Goal: Task Accomplishment & Management: Complete application form

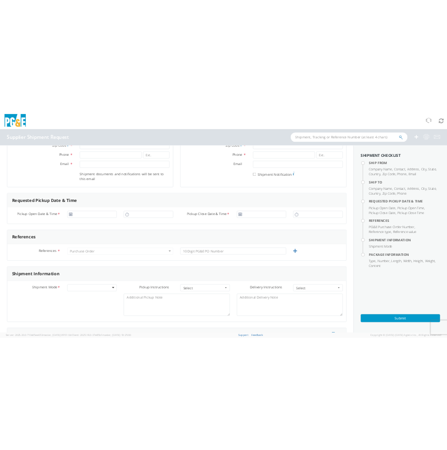
scroll to position [49, 0]
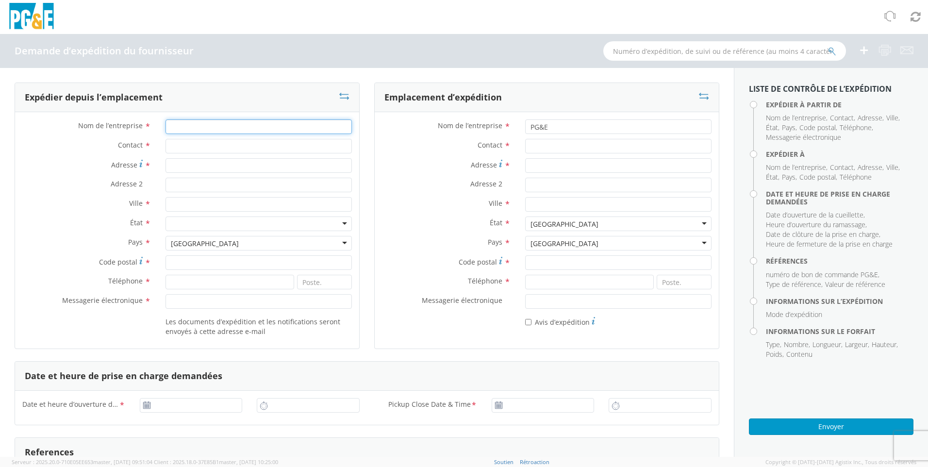
click at [198, 126] on input "Nom de l’entreprise *" at bounding box center [258, 126] width 186 height 15
type input "thermofin"
click at [168, 147] on input "Contact *" at bounding box center [258, 146] width 186 height 15
type input "[PERSON_NAME]"
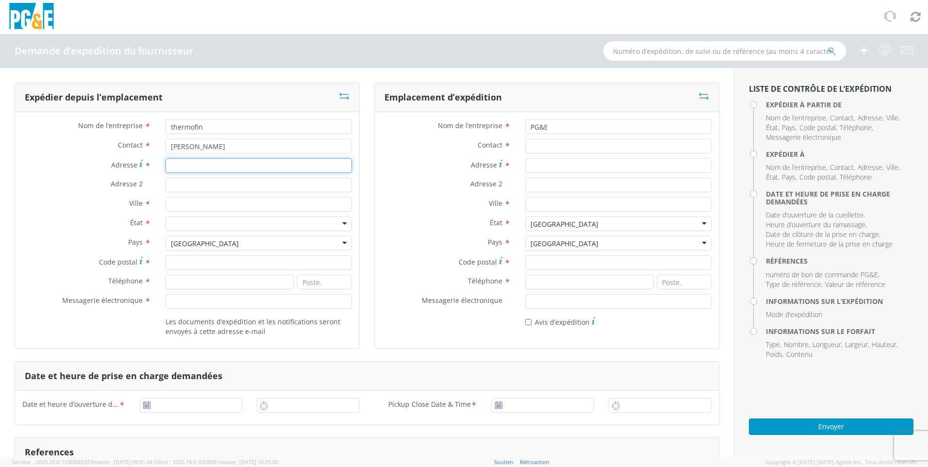
click at [200, 162] on input "Adresse *" at bounding box center [258, 165] width 186 height 15
click at [218, 163] on input "[STREET_ADDRESS]-Victorin" at bounding box center [258, 165] width 186 height 15
click at [223, 165] on input "47 Boulevard mArie-Victorin" at bounding box center [258, 165] width 186 height 15
type input "[STREET_ADDRESS][PERSON_NAME]"
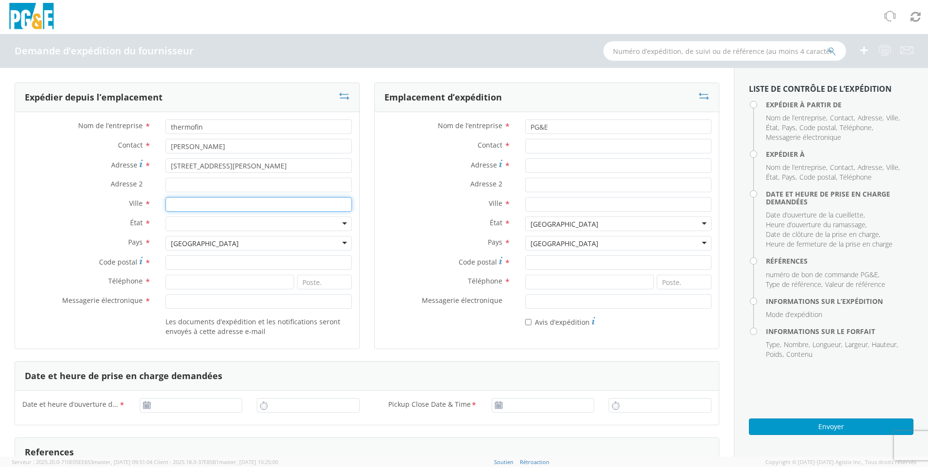
click at [179, 200] on input "Ville *" at bounding box center [258, 204] width 186 height 15
type input "candiac"
click at [209, 222] on div at bounding box center [258, 223] width 186 height 15
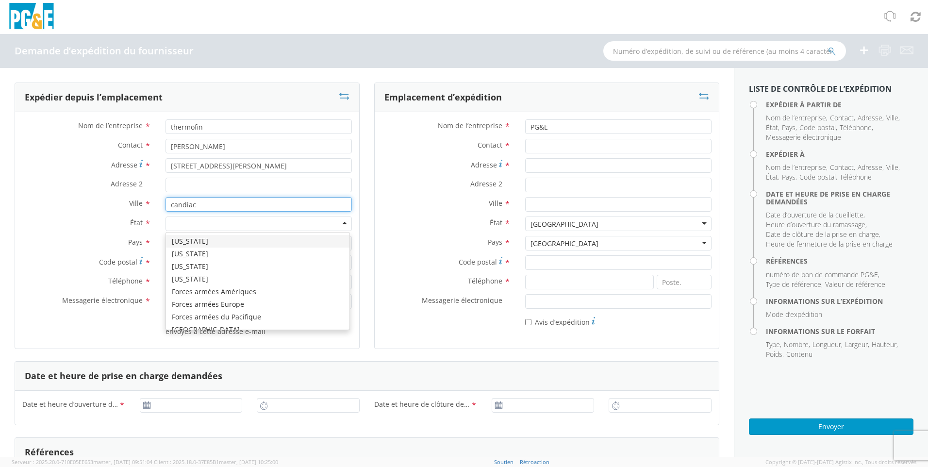
click at [310, 206] on input "candiac" at bounding box center [258, 204] width 186 height 15
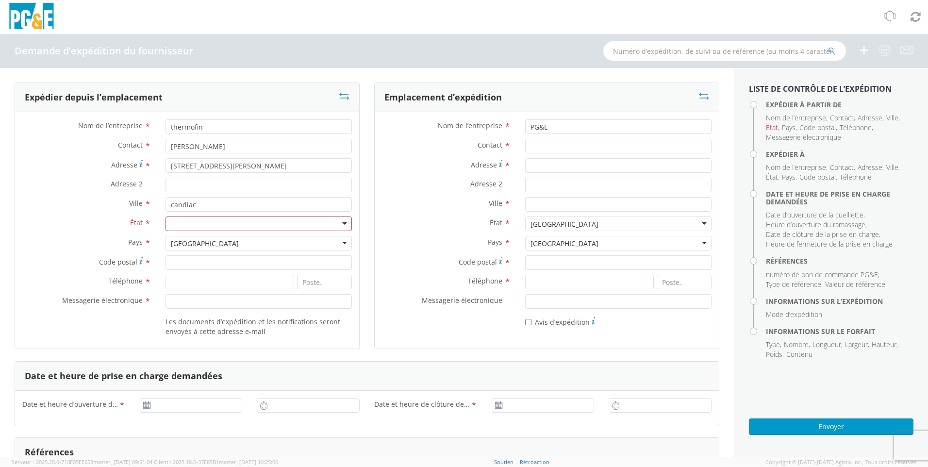
click at [336, 240] on div "[GEOGRAPHIC_DATA]" at bounding box center [258, 243] width 186 height 15
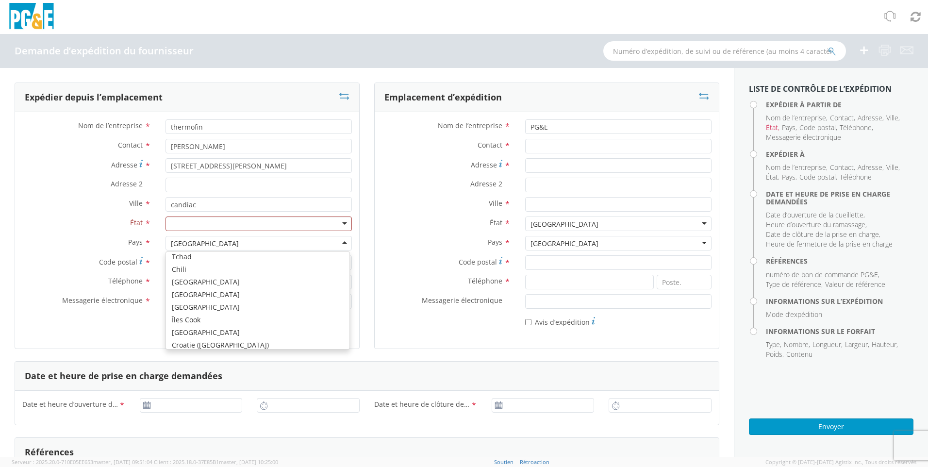
scroll to position [460, 0]
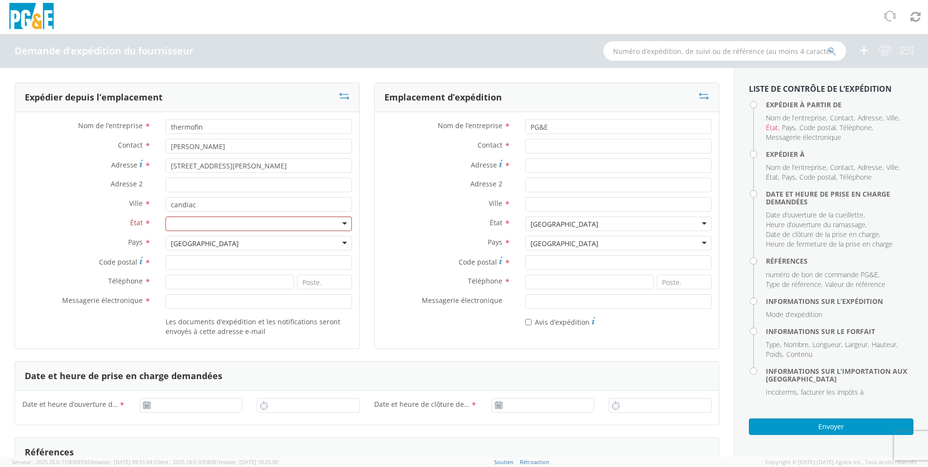
click at [338, 225] on div at bounding box center [258, 223] width 186 height 15
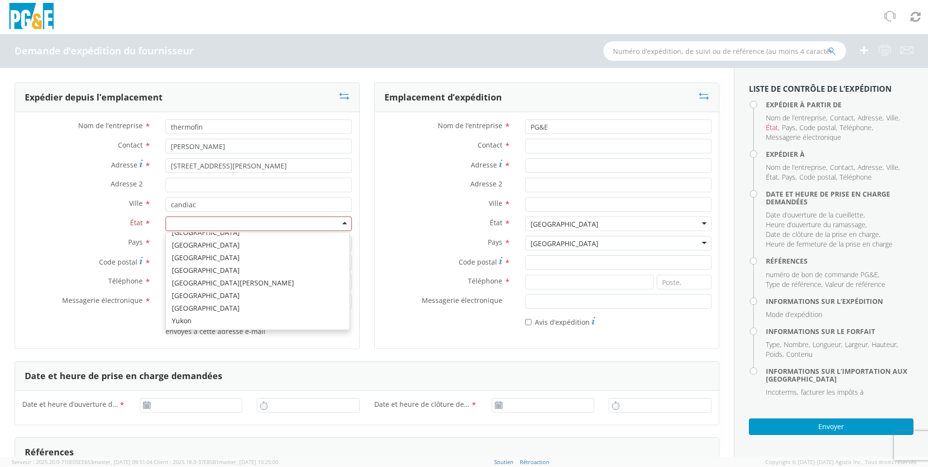
scroll to position [49, 0]
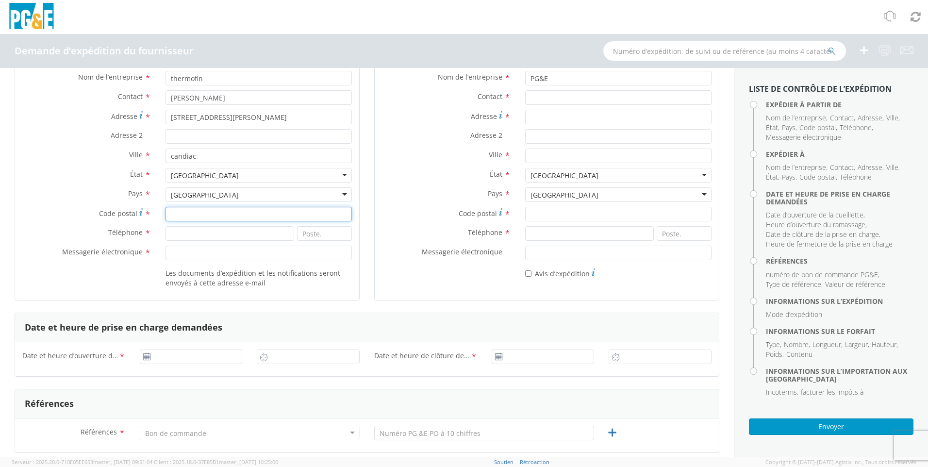
click at [190, 215] on input "Code postal *" at bounding box center [258, 214] width 186 height 15
type input "J6R 1B6"
click at [177, 231] on input at bounding box center [229, 233] width 129 height 15
type input "4504444405"
click at [317, 238] on input at bounding box center [324, 233] width 55 height 15
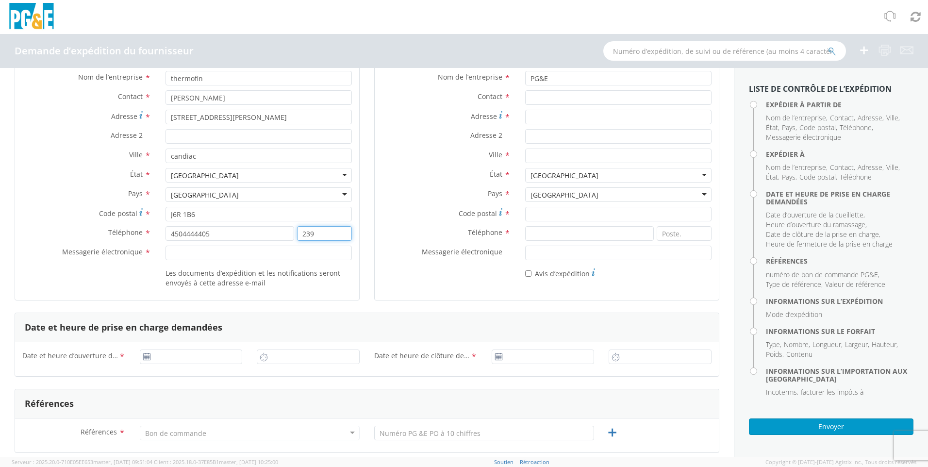
type input "239"
click at [211, 252] on input "Messagerie électronique *" at bounding box center [258, 252] width 186 height 15
type input "[EMAIL_ADDRESS][DOMAIN_NAME]"
click at [239, 423] on div "Références * Purchase Order Bon de commande Account Type Activity ID Airline Ap…" at bounding box center [366, 435] width 703 height 34
click at [245, 256] on input "[EMAIL_ADDRESS][DOMAIN_NAME]" at bounding box center [258, 252] width 186 height 15
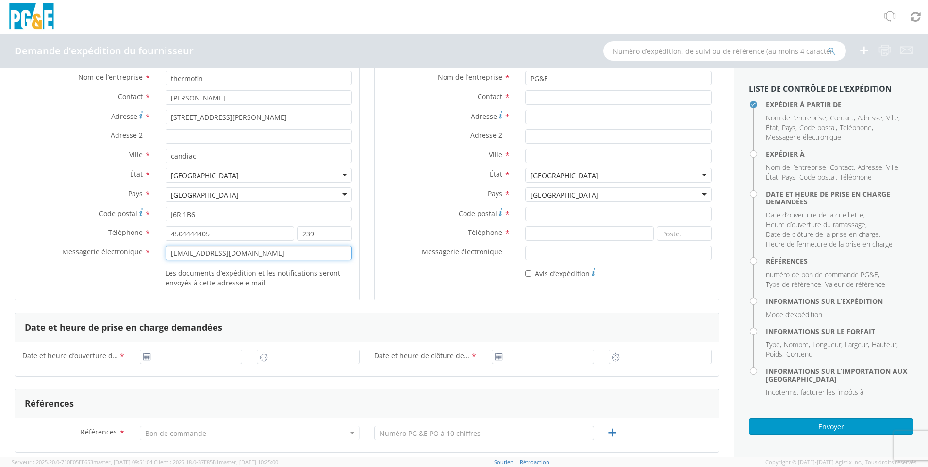
drag, startPoint x: 258, startPoint y: 255, endPoint x: 157, endPoint y: 257, distance: 100.4
click at [158, 258] on div "[EMAIL_ADDRESS][DOMAIN_NAME]" at bounding box center [258, 252] width 201 height 15
paste input "[EMAIL_ADDRESS][DOMAIN_NAME]"
type input "[EMAIL_ADDRESS][DOMAIN_NAME]"
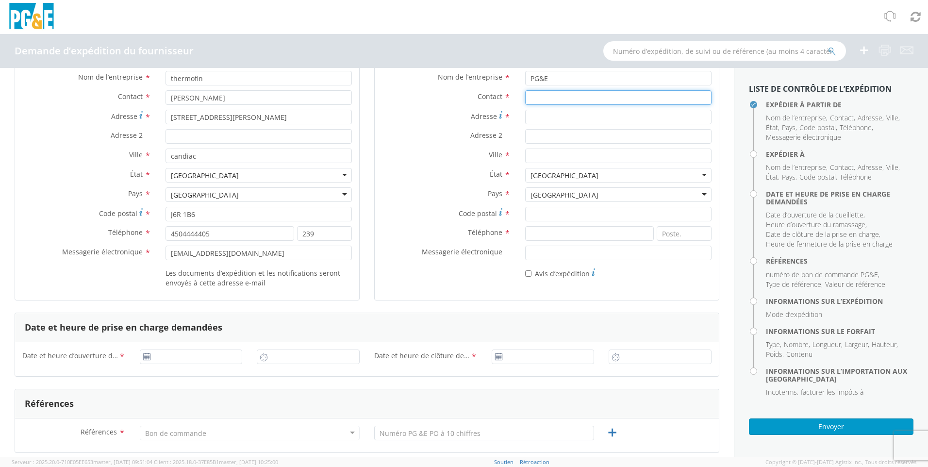
click at [446, 100] on input "Contact *" at bounding box center [618, 97] width 186 height 15
type input "[PERSON_NAME]"
click at [446, 116] on input "Adresse *" at bounding box center [618, 117] width 186 height 15
type input "[STREET_ADDRESS]"
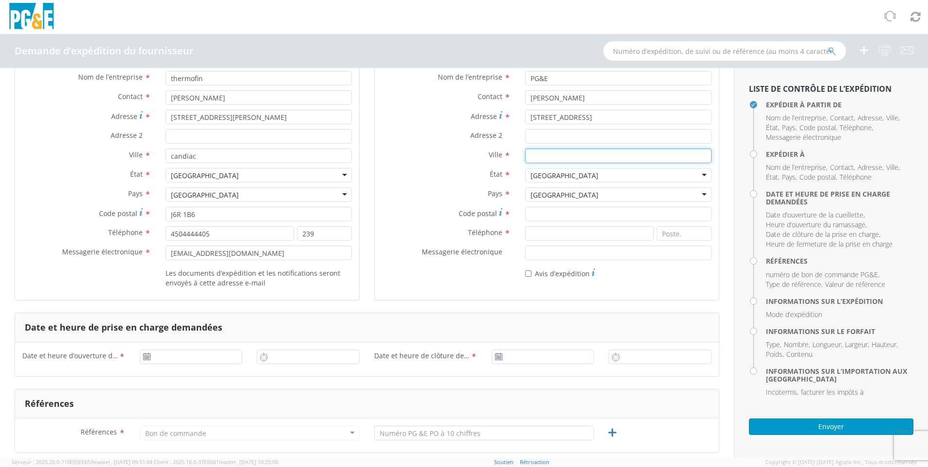
click at [446, 157] on input "Ville *" at bounding box center [618, 155] width 186 height 15
type input "storrie"
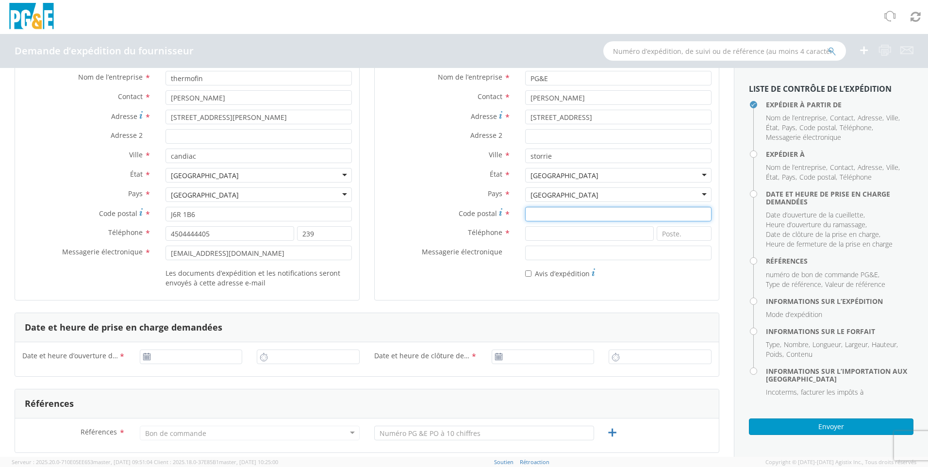
click at [446, 212] on input "Code postal *" at bounding box center [618, 214] width 186 height 15
type input "95980"
click at [446, 231] on input at bounding box center [589, 233] width 129 height 15
click at [446, 236] on input at bounding box center [589, 233] width 129 height 15
type input "18007567243"
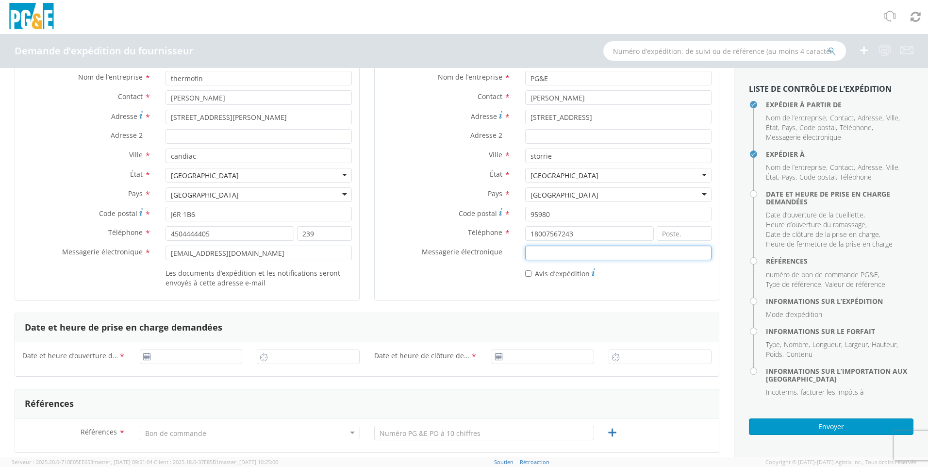
click at [446, 248] on input "Messagerie électronique *" at bounding box center [618, 252] width 186 height 15
type input "[DATE]"
click at [176, 355] on input "[DATE]" at bounding box center [191, 356] width 103 height 15
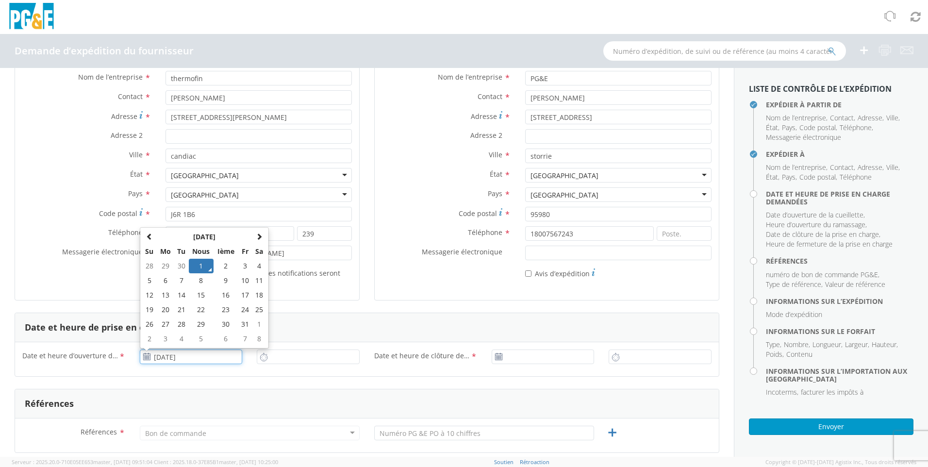
click at [208, 265] on td "1" at bounding box center [201, 266] width 25 height 15
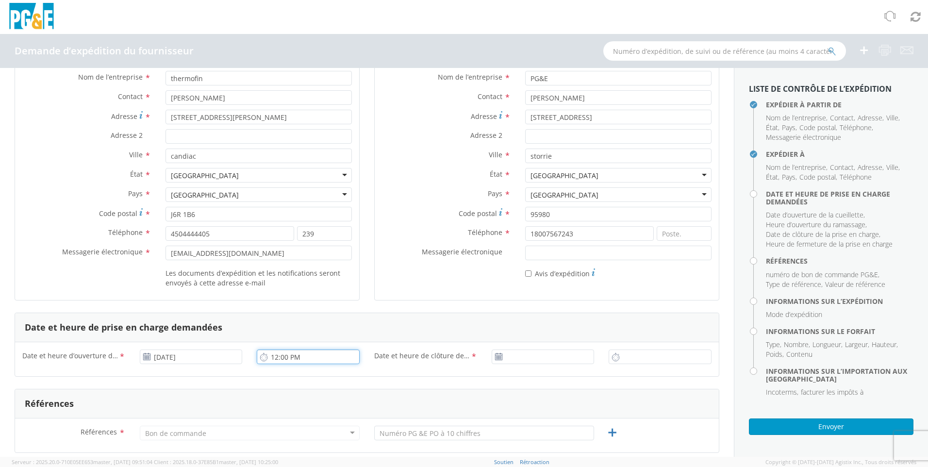
click at [297, 359] on input "12:00 PM" at bounding box center [308, 356] width 103 height 15
click at [303, 356] on input "12:00 PM" at bounding box center [308, 356] width 103 height 15
click at [322, 356] on input "12:00 PM" at bounding box center [308, 356] width 103 height 15
click at [277, 356] on input "12:00 PM" at bounding box center [308, 356] width 103 height 15
click at [312, 356] on input "15:00 PM" at bounding box center [308, 356] width 103 height 15
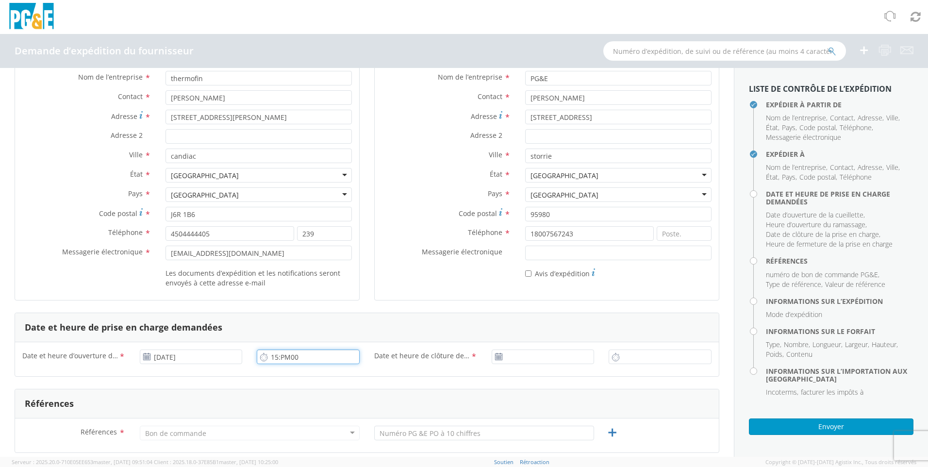
drag, startPoint x: 306, startPoint y: 359, endPoint x: 273, endPoint y: 359, distance: 33.0
click at [274, 359] on input "15:PM00" at bounding box center [308, 356] width 103 height 15
click at [261, 356] on icon at bounding box center [264, 356] width 8 height 9
click at [261, 359] on use at bounding box center [264, 357] width 7 height 8
click at [260, 359] on icon at bounding box center [264, 356] width 8 height 9
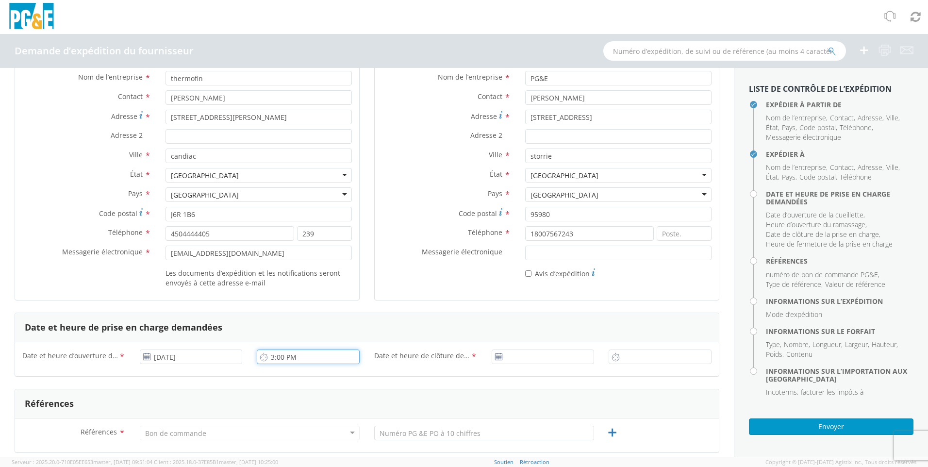
click at [271, 357] on input "3:00 PM" at bounding box center [308, 356] width 103 height 15
drag, startPoint x: 293, startPoint y: 360, endPoint x: 270, endPoint y: 359, distance: 23.3
click at [270, 359] on input "3:00 PM" at bounding box center [308, 356] width 103 height 15
click at [299, 356] on input "7h00:00 PM" at bounding box center [308, 356] width 103 height 15
click at [292, 355] on input "7h00 PM" at bounding box center [308, 356] width 103 height 15
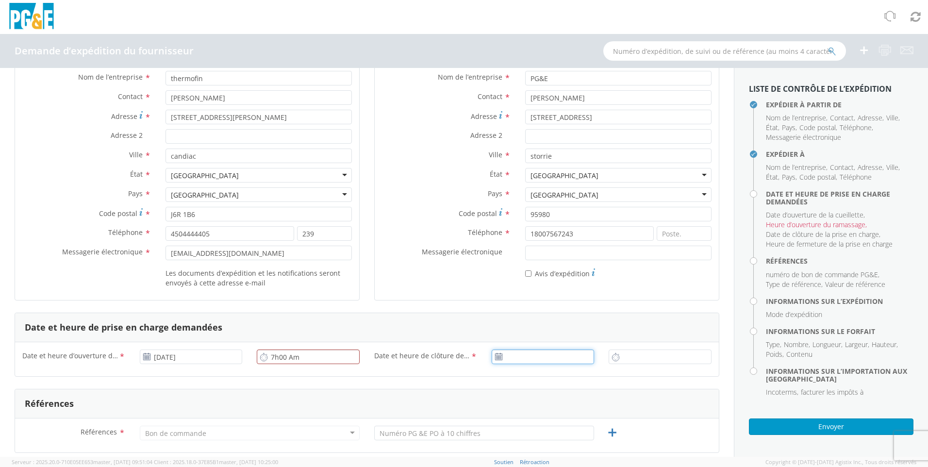
type input "7:00 AM"
type input "[DATE]"
click at [446, 357] on input "[DATE]" at bounding box center [542, 356] width 103 height 15
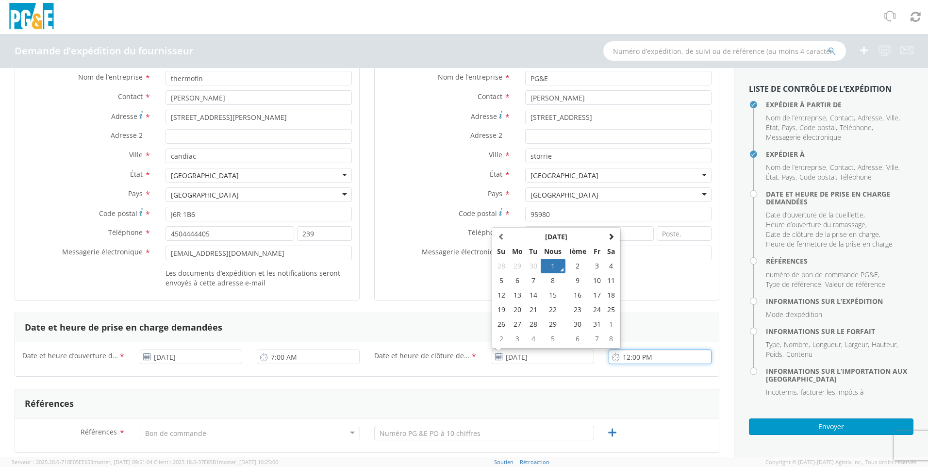
click at [446, 356] on input "12:00 PM" at bounding box center [659, 356] width 103 height 15
click at [446, 355] on input "12:00 PM" at bounding box center [659, 356] width 103 height 15
click at [446, 356] on input "12:00 PM" at bounding box center [659, 356] width 103 height 15
click at [446, 356] on input "15:00 PM" at bounding box center [659, 356] width 103 height 15
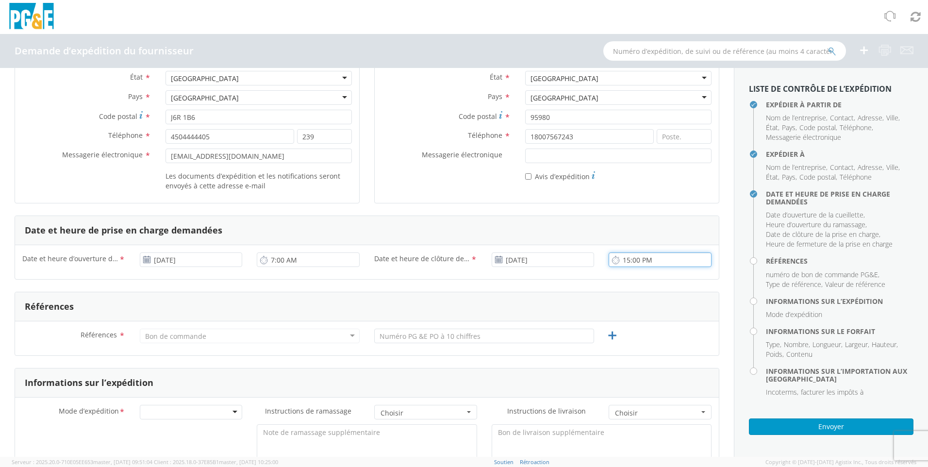
scroll to position [243, 0]
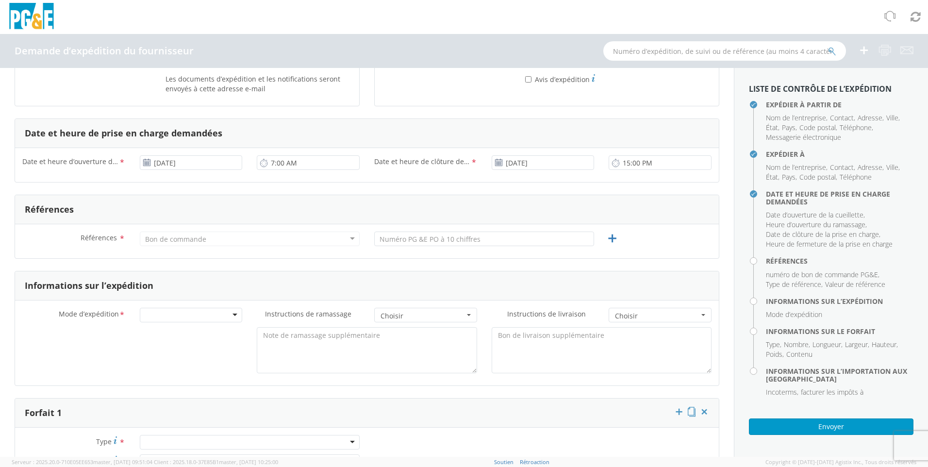
type input "3:00 PM"
click at [178, 237] on div "Bon de commande" at bounding box center [175, 239] width 61 height 10
click at [162, 241] on div "Bon de commande" at bounding box center [175, 239] width 61 height 10
click at [446, 242] on input "text" at bounding box center [484, 238] width 220 height 15
click at [408, 237] on input "text" at bounding box center [484, 238] width 220 height 15
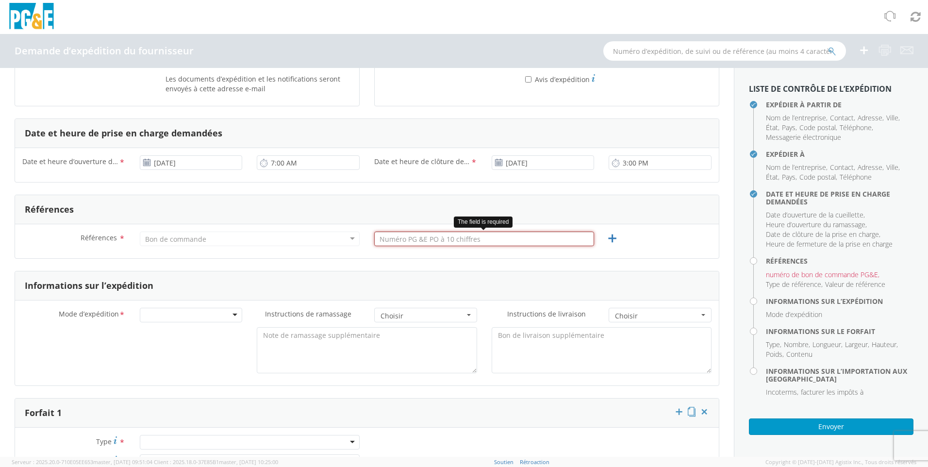
paste input "2701151333"
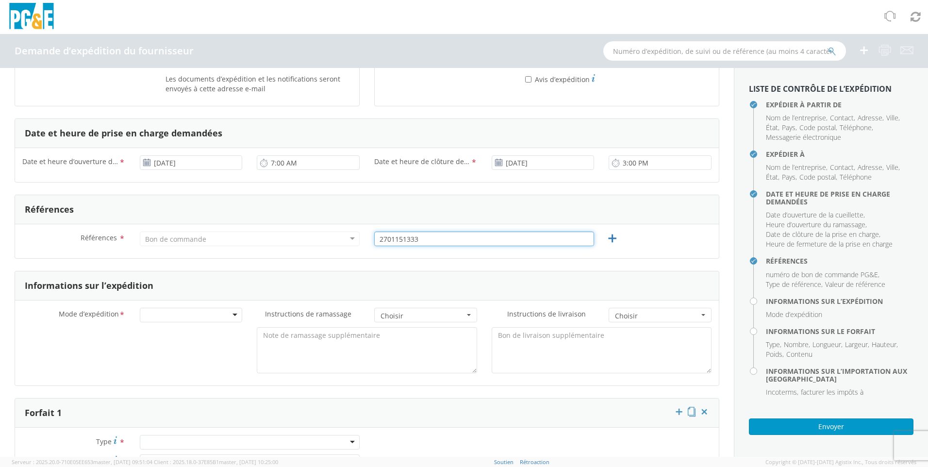
type input "2701151333"
click at [174, 235] on div "Bon de commande" at bounding box center [175, 239] width 61 height 10
click at [175, 239] on div "Bon de commande" at bounding box center [175, 239] width 61 height 10
click at [344, 238] on div "Bon de commande" at bounding box center [250, 238] width 220 height 15
click at [346, 238] on div "Bon de commande" at bounding box center [250, 238] width 220 height 15
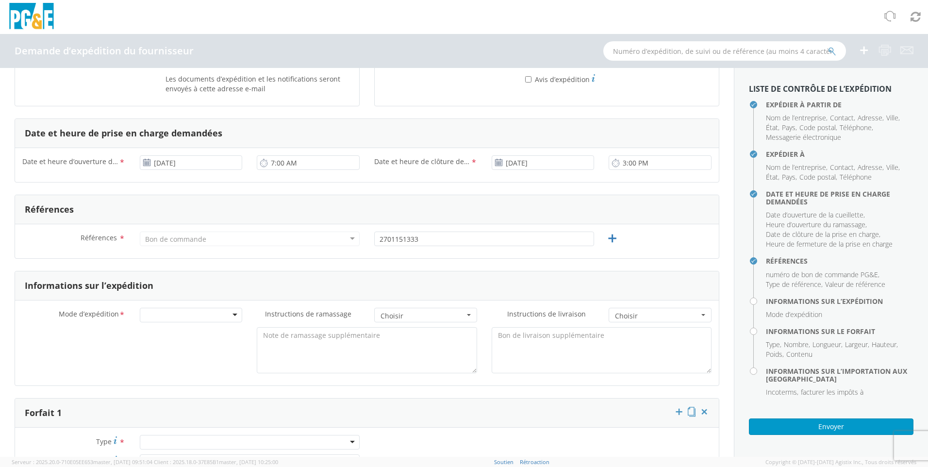
click at [279, 267] on form "Expédier depuis l’emplacement Nom de l’entreprise * thermofin Contact * [PERSON…" at bounding box center [367, 461] width 704 height 1243
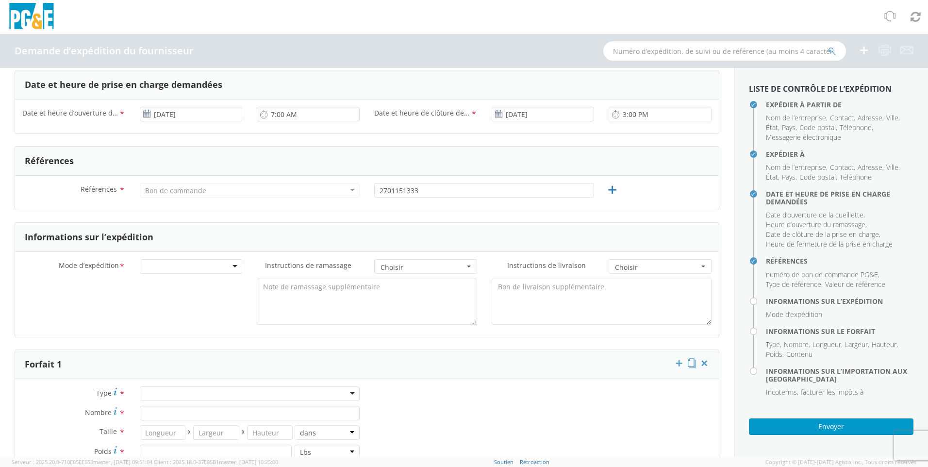
scroll to position [340, 0]
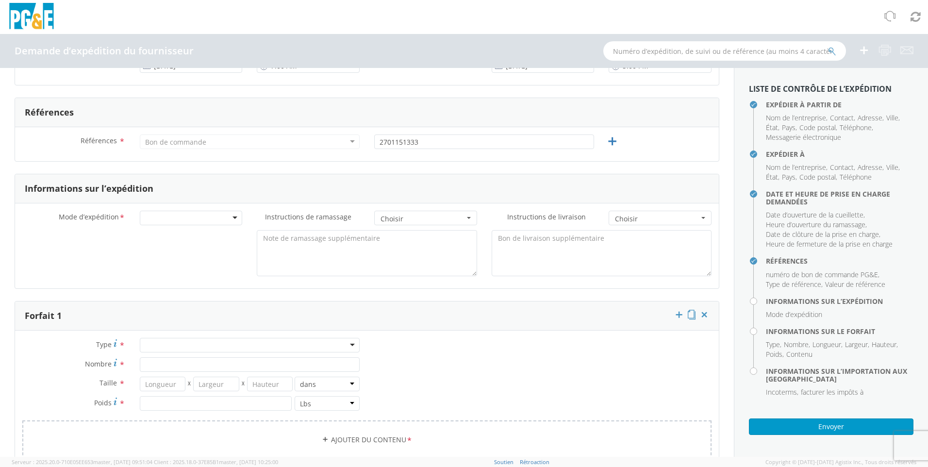
click at [154, 218] on div at bounding box center [191, 218] width 103 height 15
click at [233, 217] on div at bounding box center [191, 218] width 103 height 15
click at [446, 218] on span "Choisir" at bounding box center [422, 219] width 84 height 10
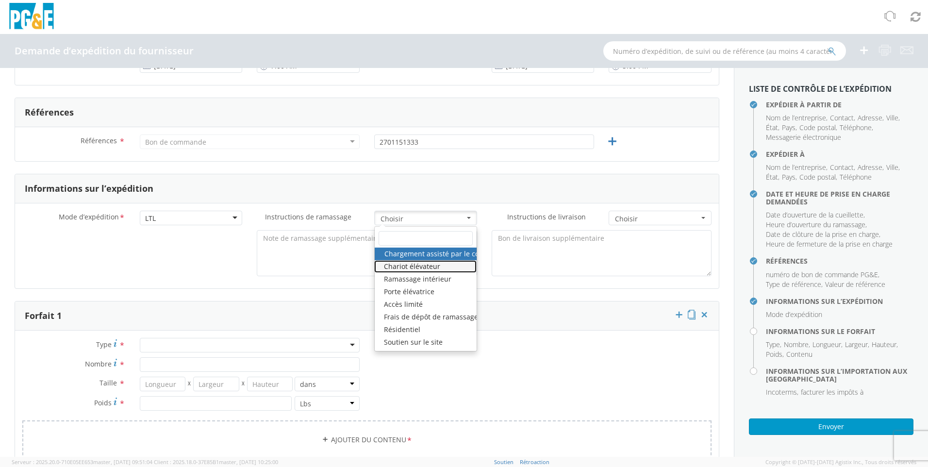
click at [420, 266] on font "Chariot élévateur" at bounding box center [412, 265] width 56 height 9
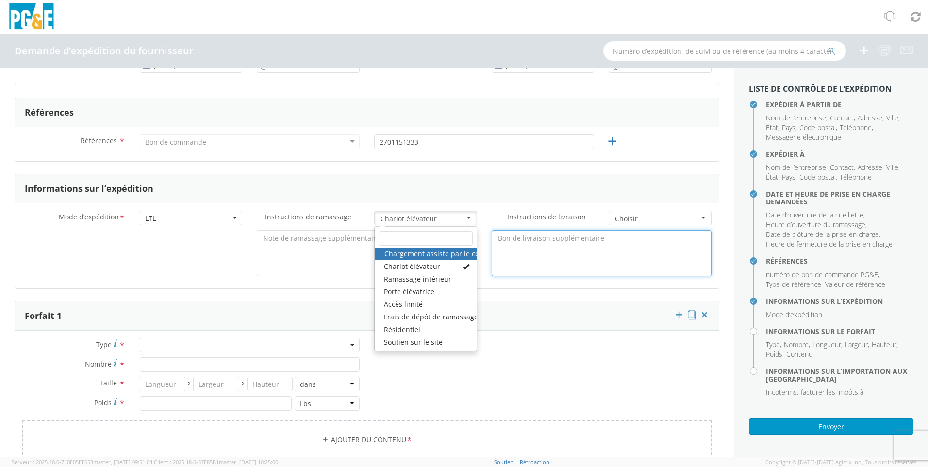
click at [446, 239] on textarea at bounding box center [601, 253] width 220 height 46
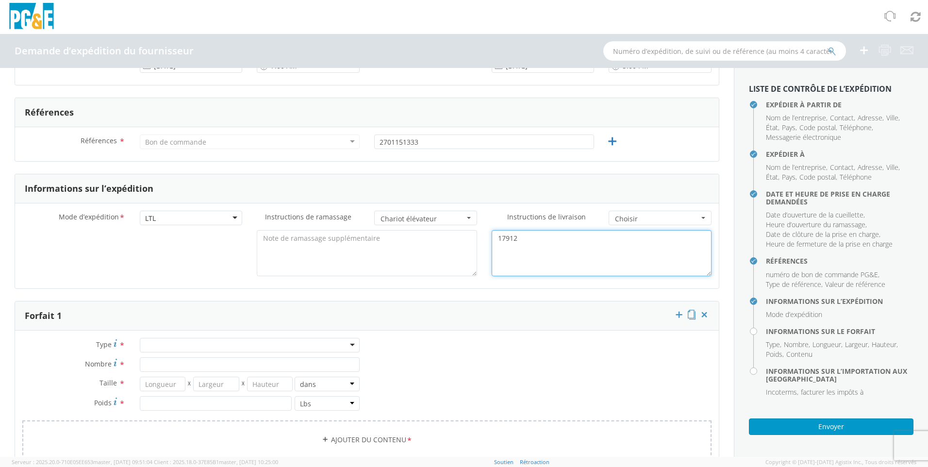
click at [446, 240] on textarea "17912" at bounding box center [601, 253] width 220 height 46
type textarea "17912"
click at [446, 217] on button "Choisir" at bounding box center [659, 218] width 103 height 15
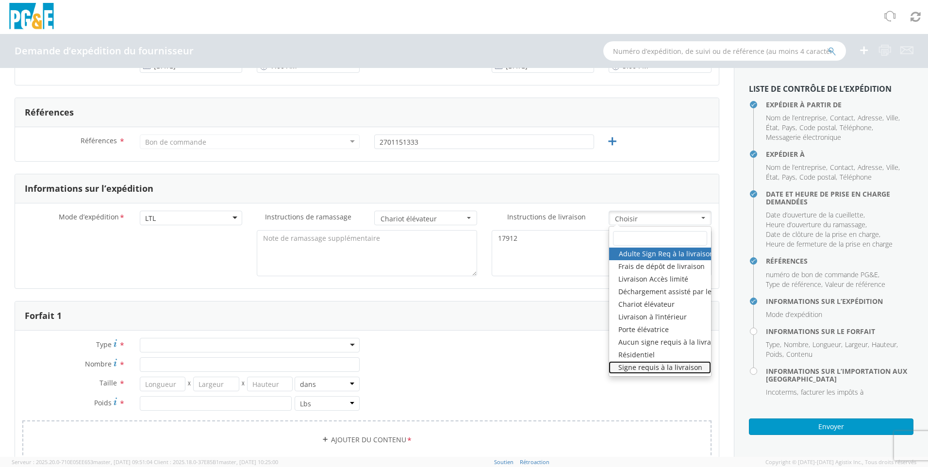
click at [446, 367] on font "Signe requis à la livraison" at bounding box center [660, 366] width 84 height 9
click at [446, 241] on textarea "17912" at bounding box center [601, 253] width 220 height 46
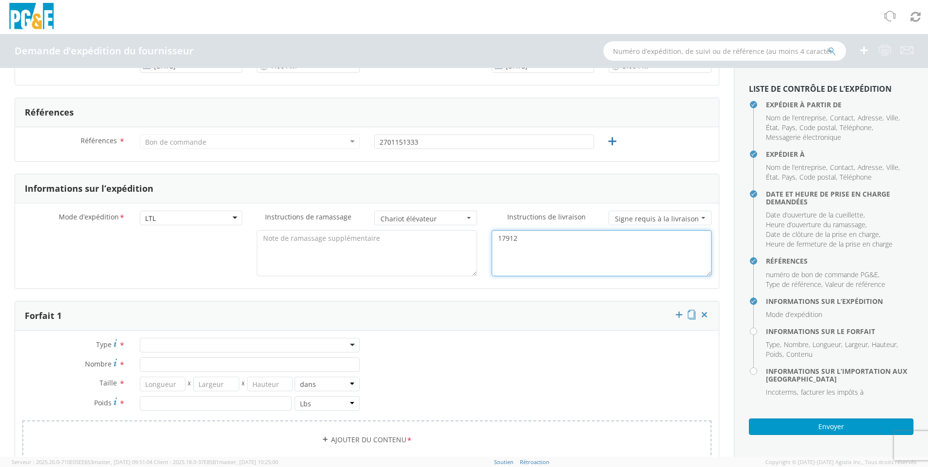
drag, startPoint x: 525, startPoint y: 239, endPoint x: 489, endPoint y: 238, distance: 35.4
click at [446, 238] on textarea "17912" at bounding box center [601, 253] width 220 height 46
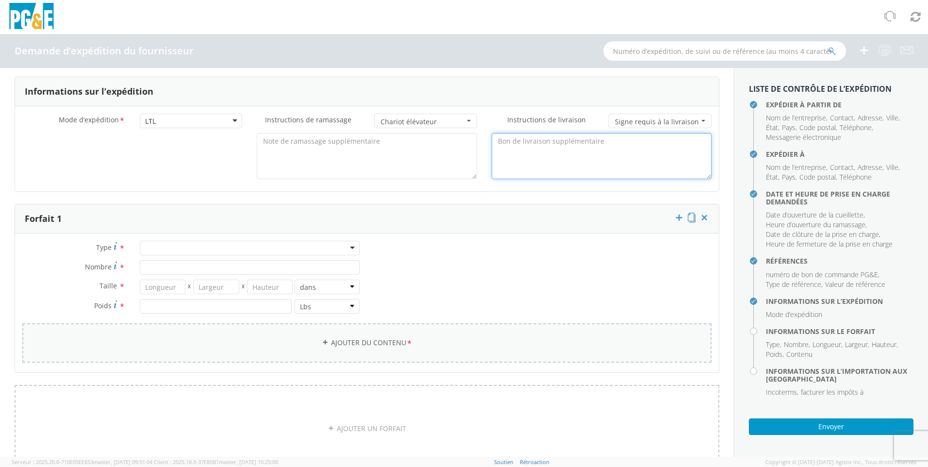
scroll to position [485, 0]
